Goal: Information Seeking & Learning: Learn about a topic

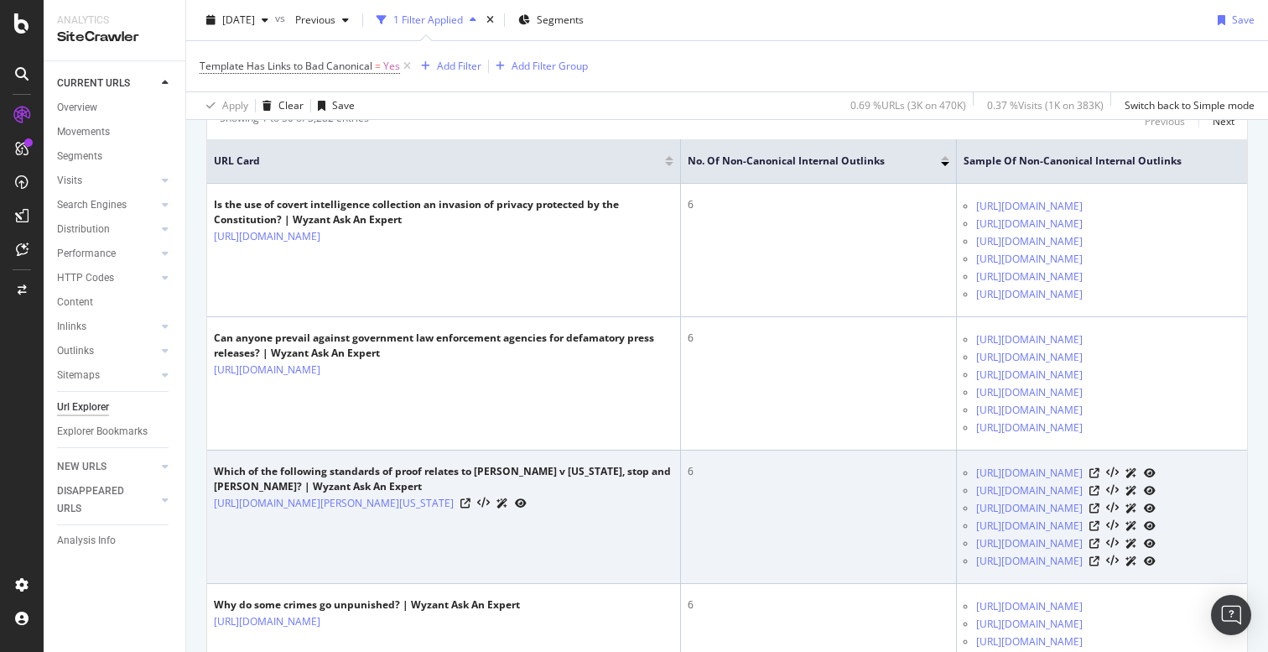
scroll to position [473, 0]
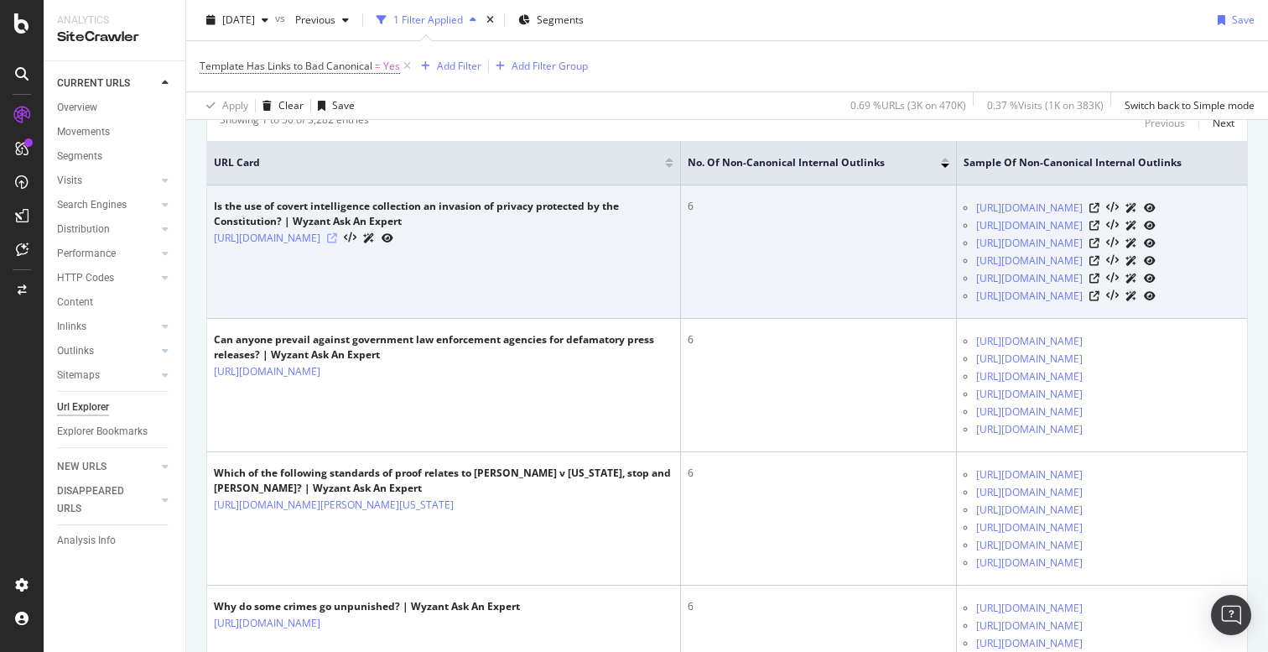
click at [337, 243] on icon at bounding box center [332, 238] width 10 height 10
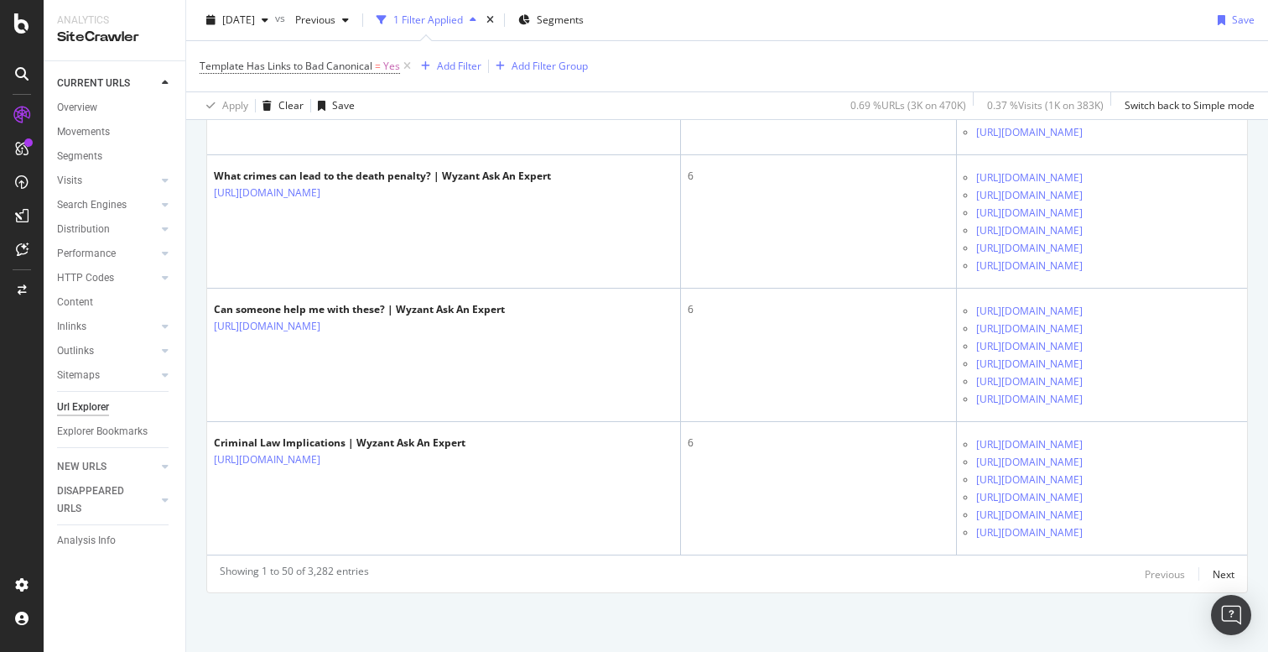
scroll to position [7015, 0]
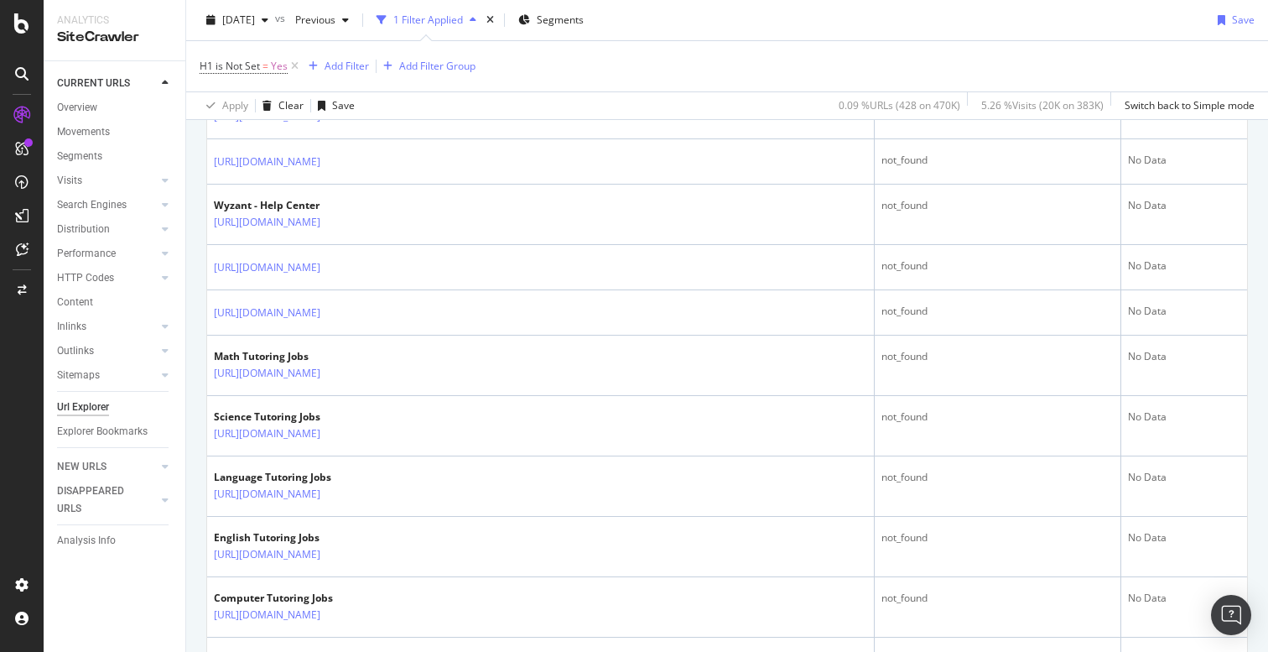
scroll to position [686, 0]
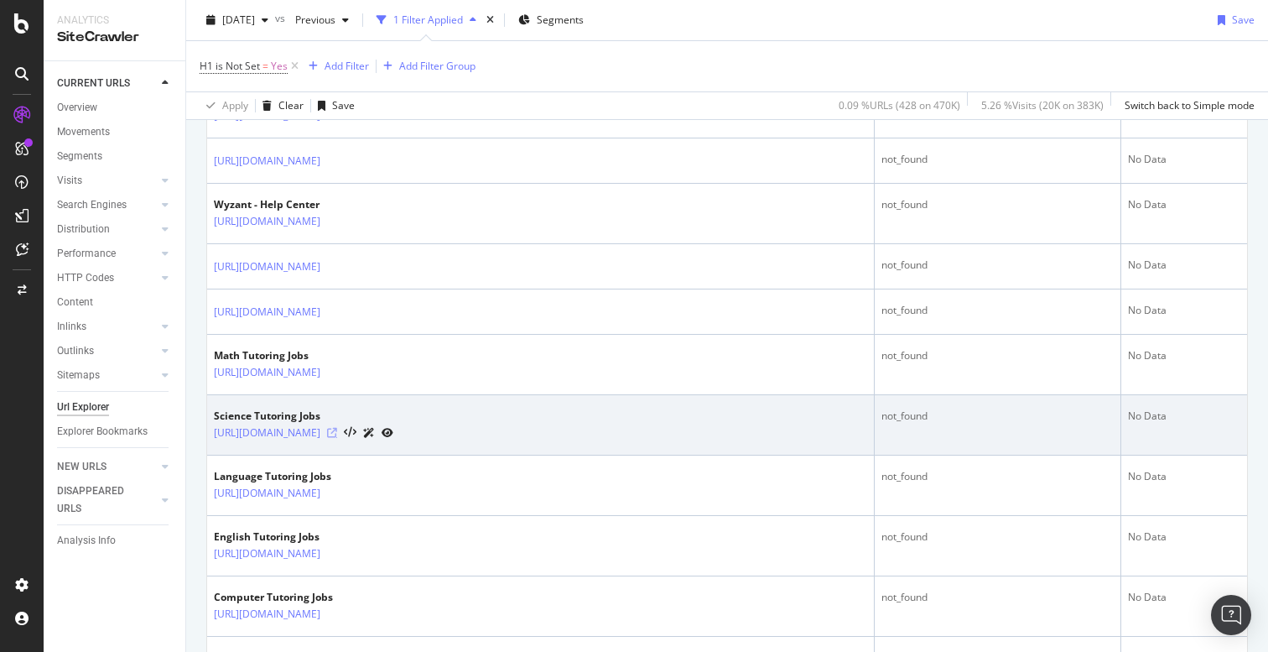
click at [337, 430] on icon at bounding box center [332, 433] width 10 height 10
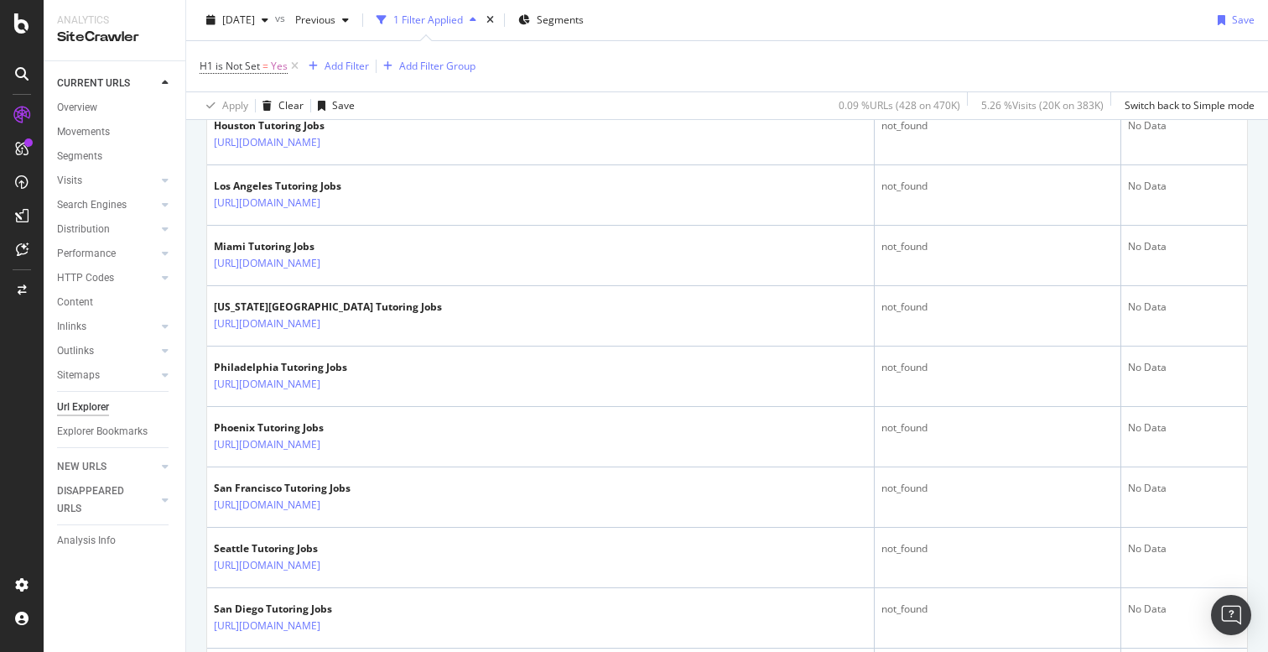
scroll to position [1591, 0]
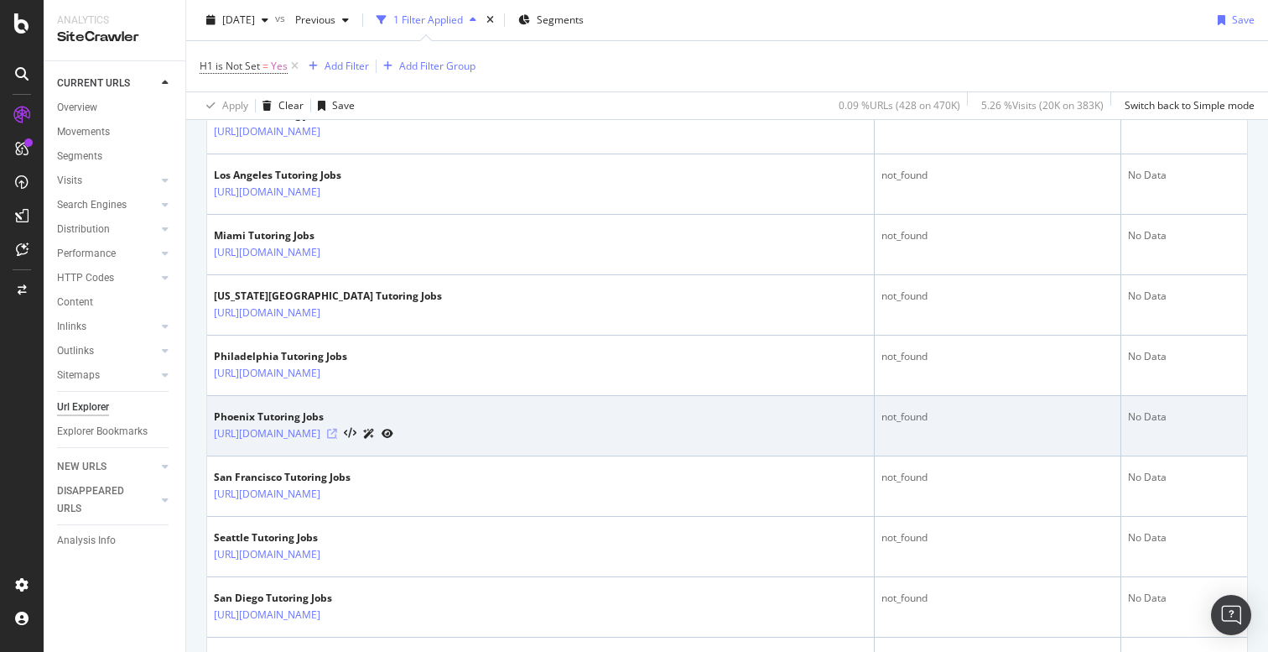
click at [337, 430] on icon at bounding box center [332, 434] width 10 height 10
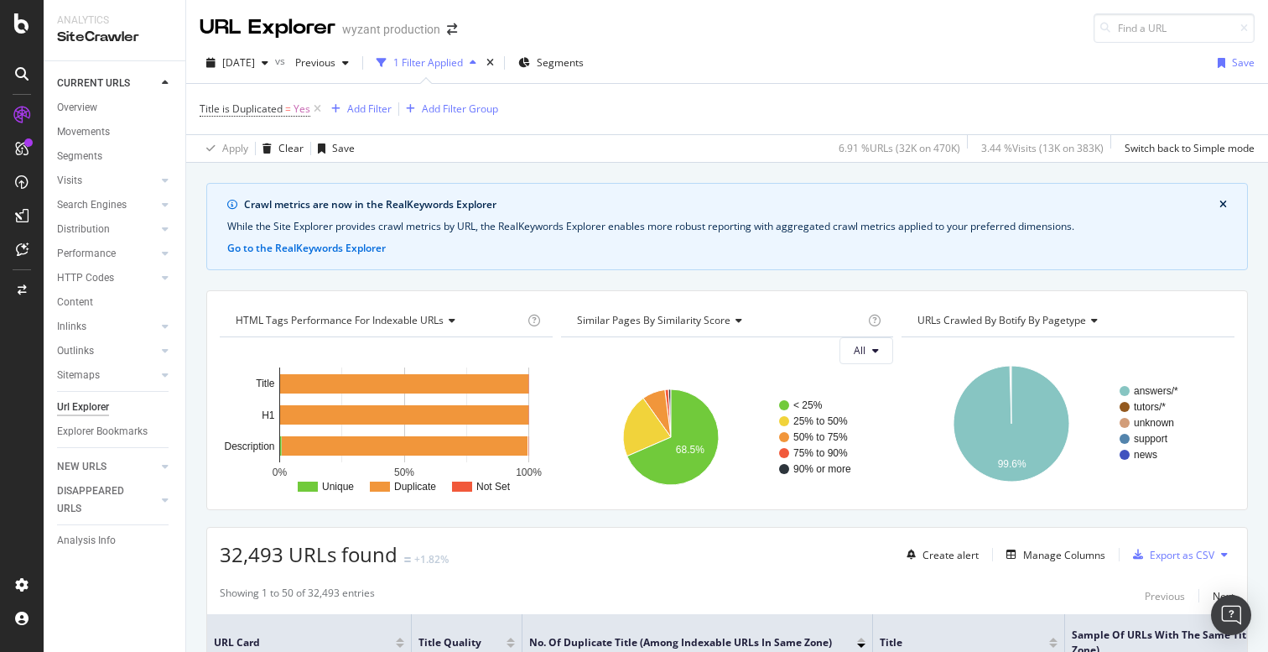
scroll to position [26, 0]
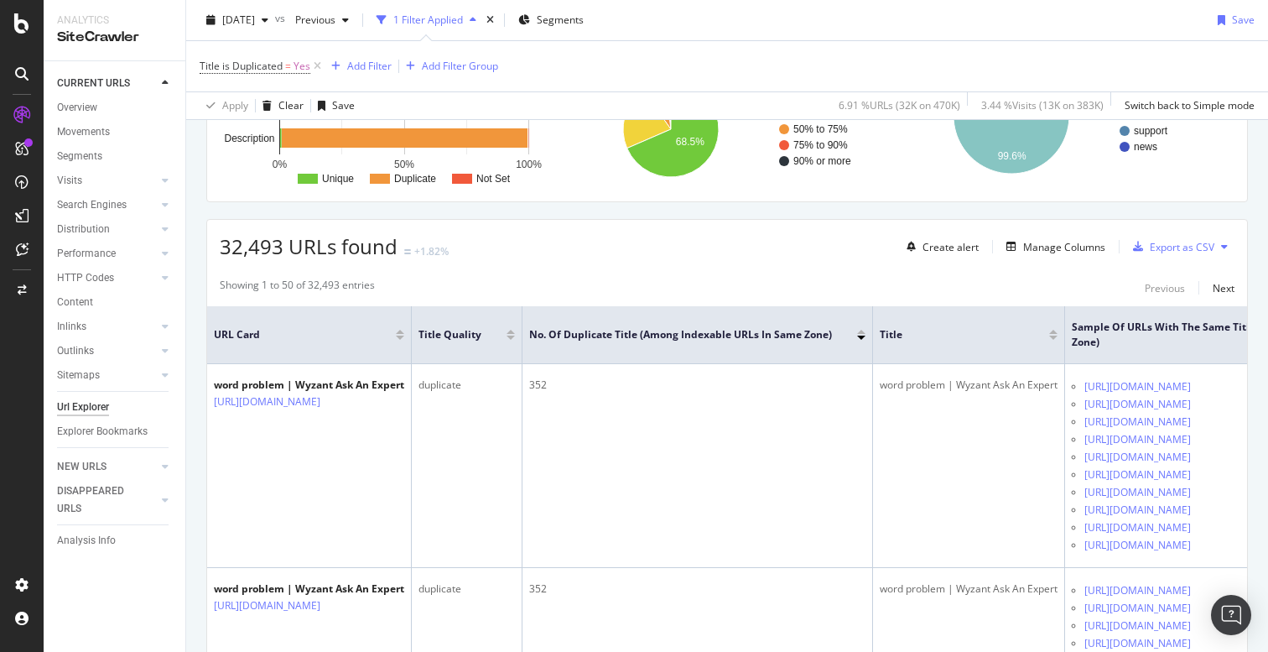
scroll to position [310, 0]
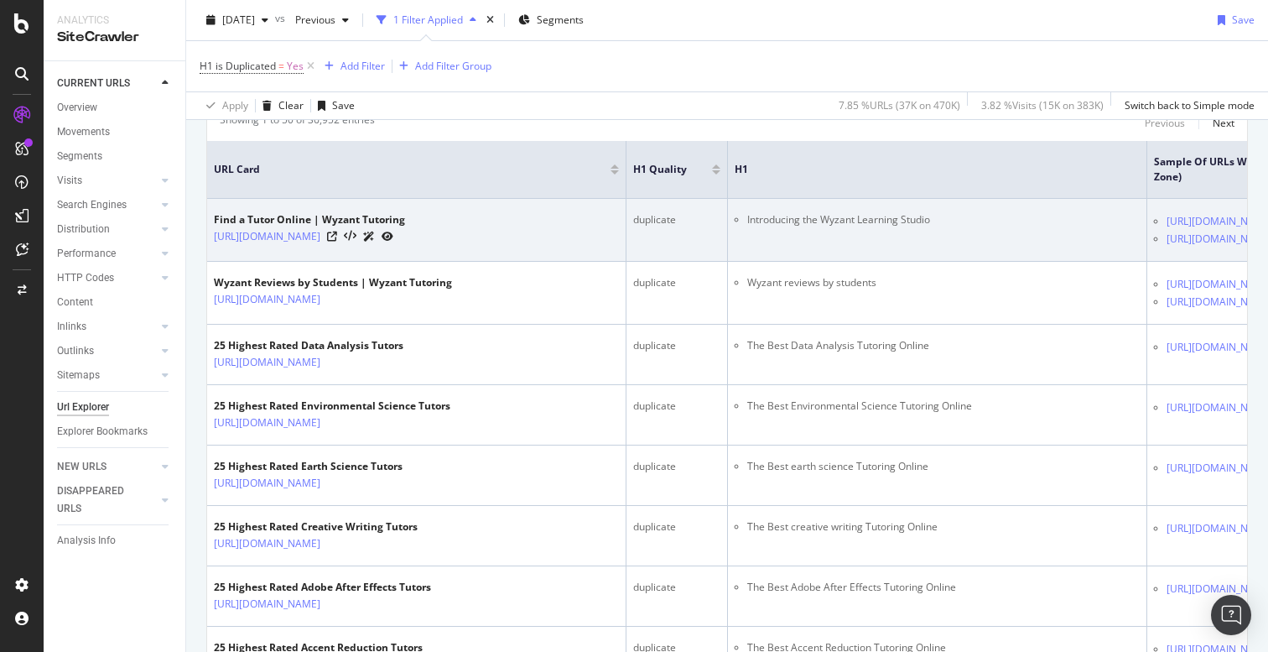
scroll to position [489, 0]
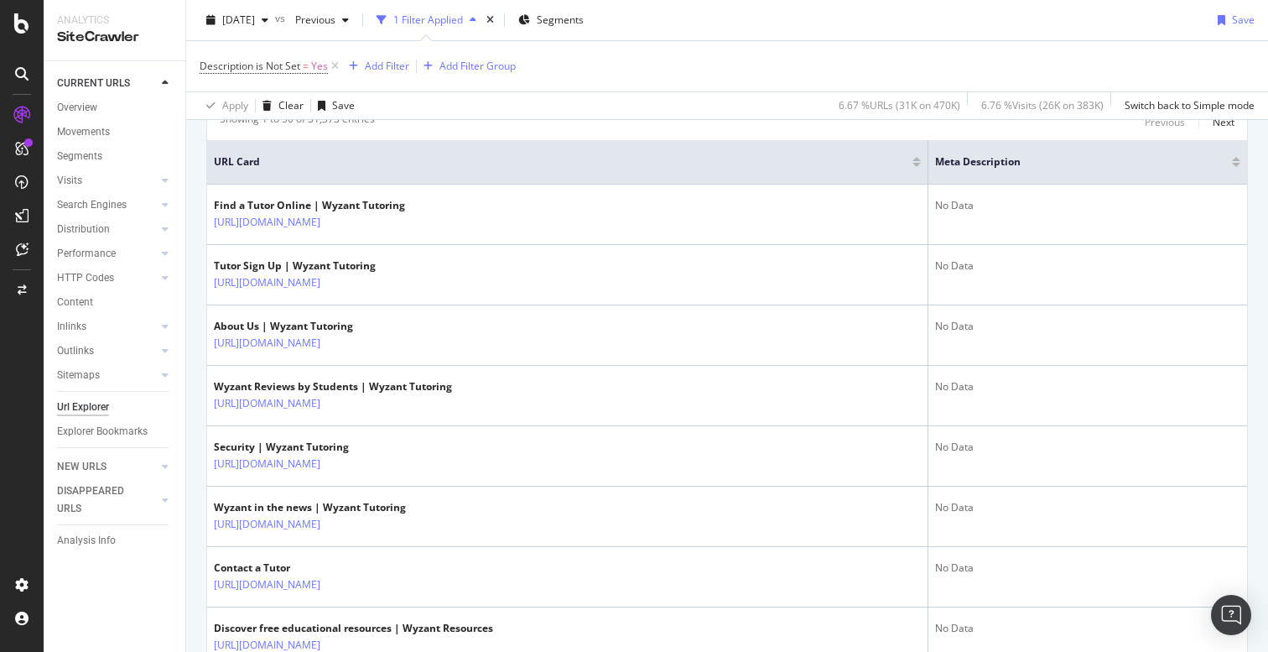
scroll to position [476, 0]
